Goal: Task Accomplishment & Management: Manage account settings

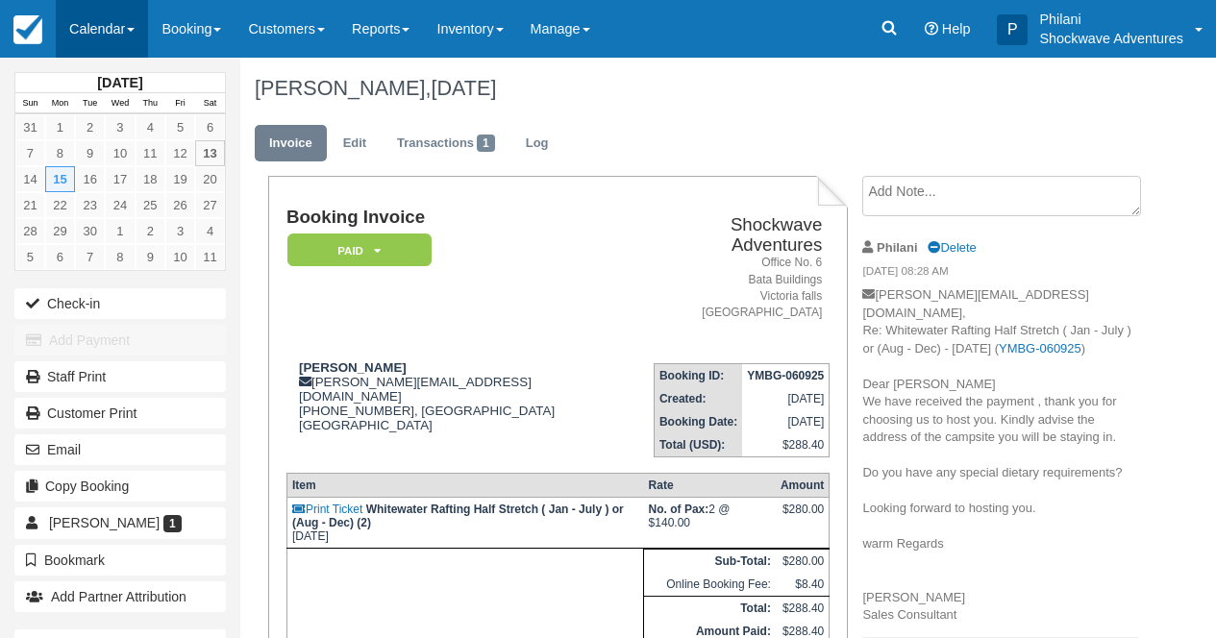
click at [118, 37] on link "Calendar" at bounding box center [102, 29] width 92 height 58
click at [116, 11] on link "Calendar" at bounding box center [102, 29] width 92 height 58
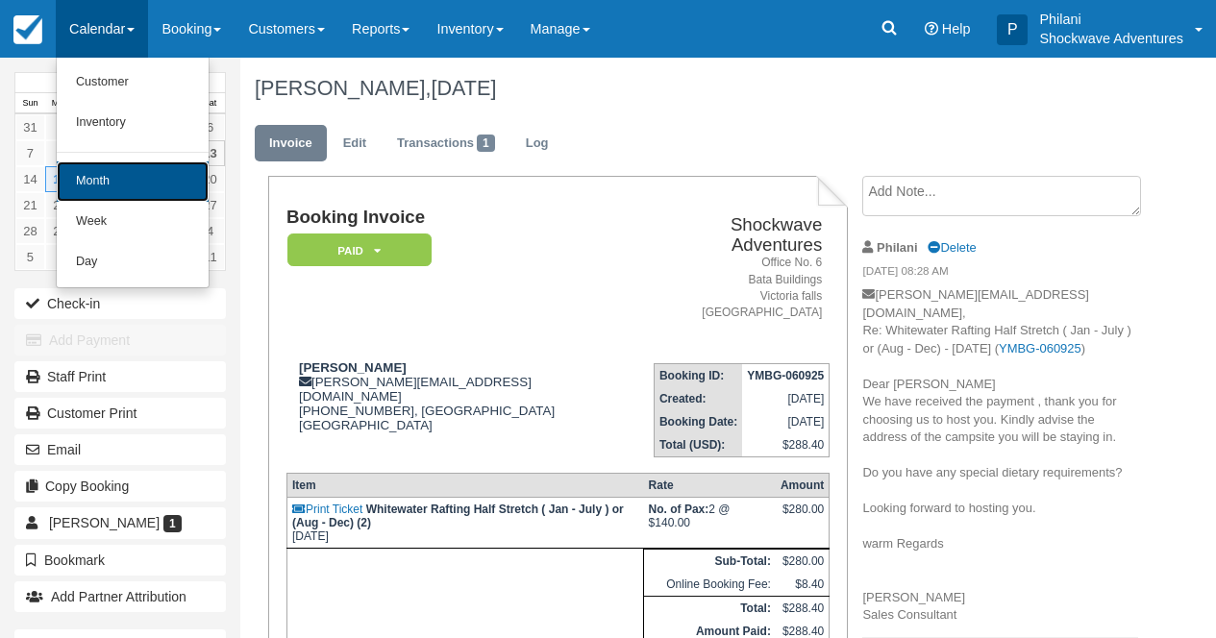
click at [115, 172] on link "Month" at bounding box center [133, 181] width 152 height 40
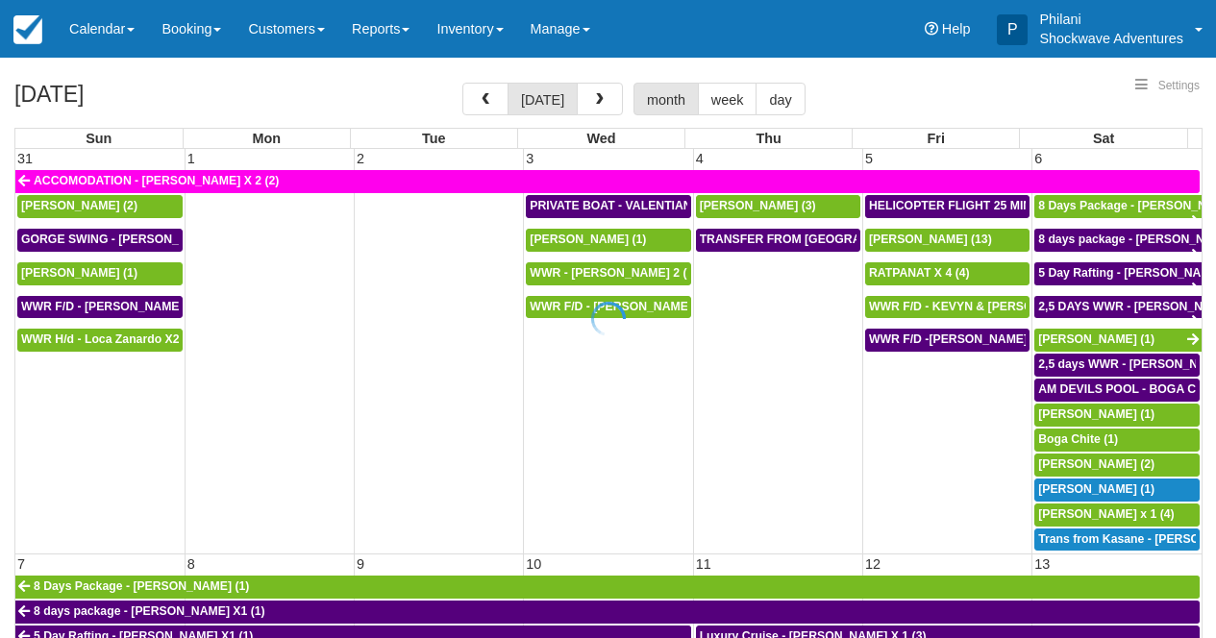
select select
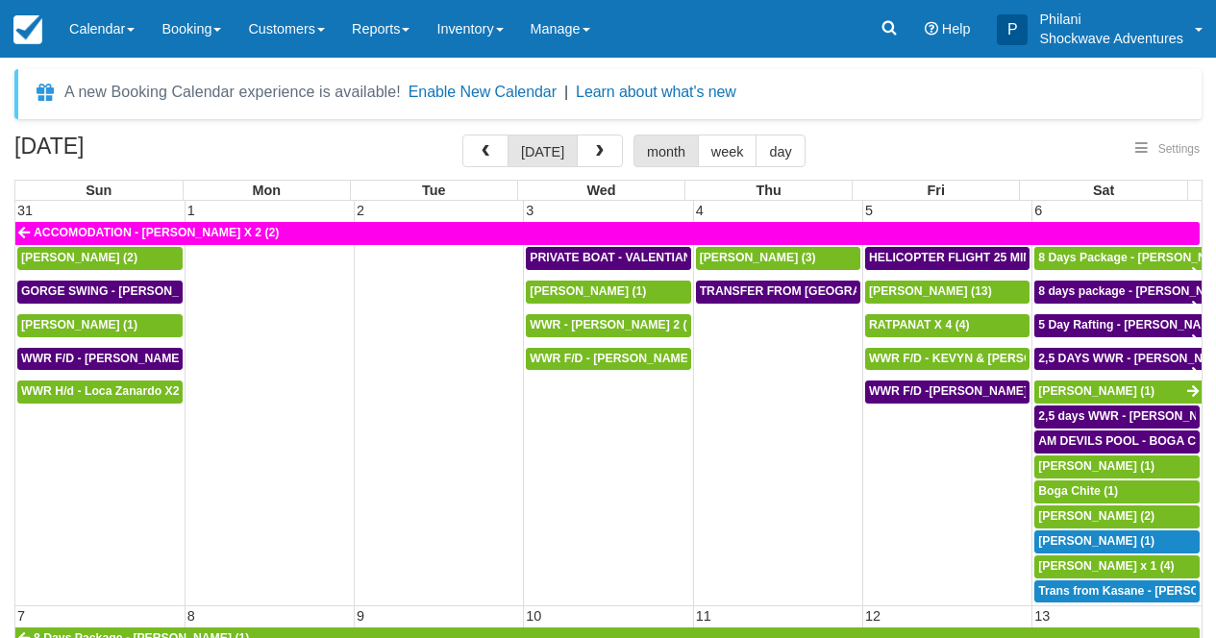
select select
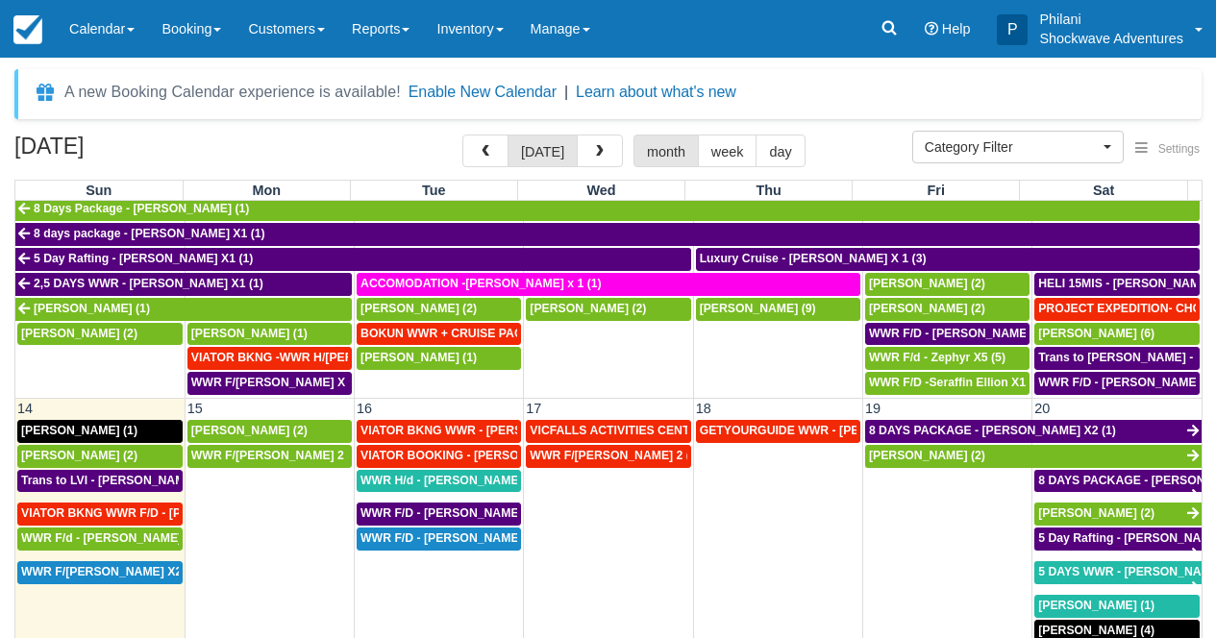
scroll to position [484, 0]
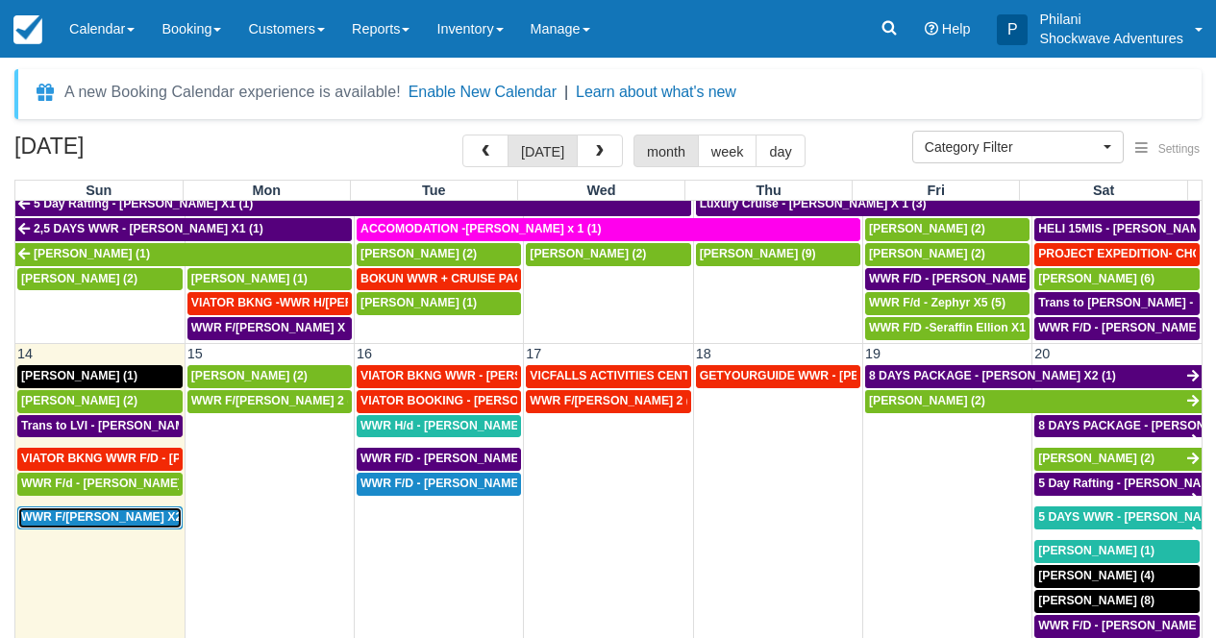
click at [116, 524] on span "WWR F/d - Wang X2 (1)" at bounding box center [110, 516] width 179 height 13
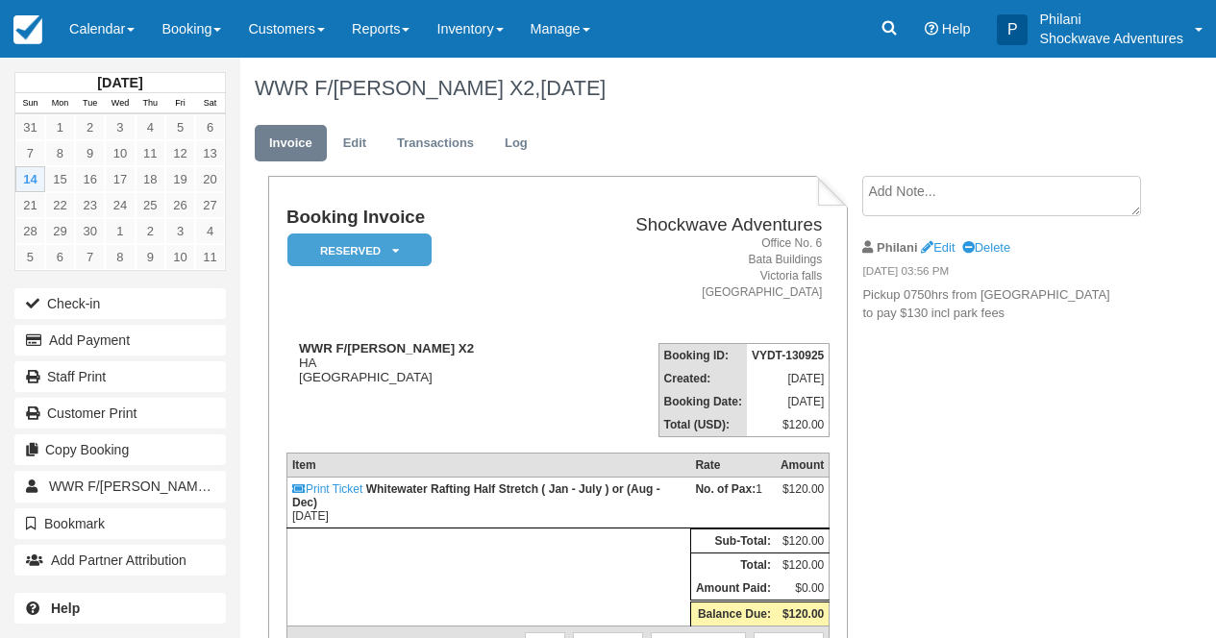
scroll to position [31, 0]
